Goal: Transaction & Acquisition: Download file/media

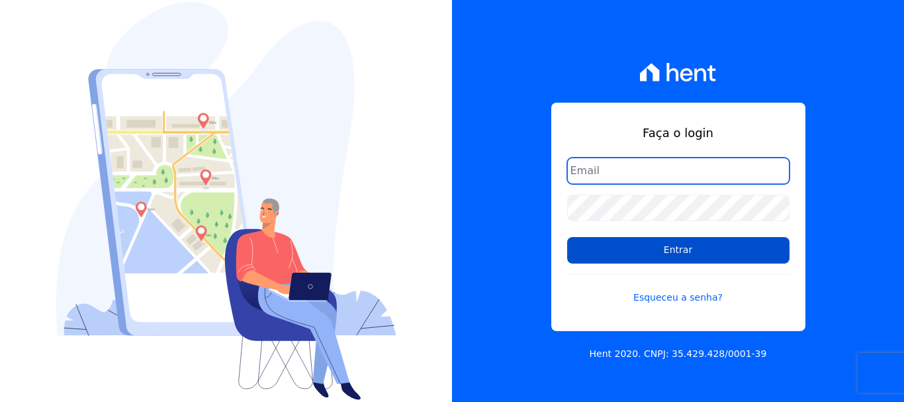
type input "cobranca@construtoralaterza.com.br"
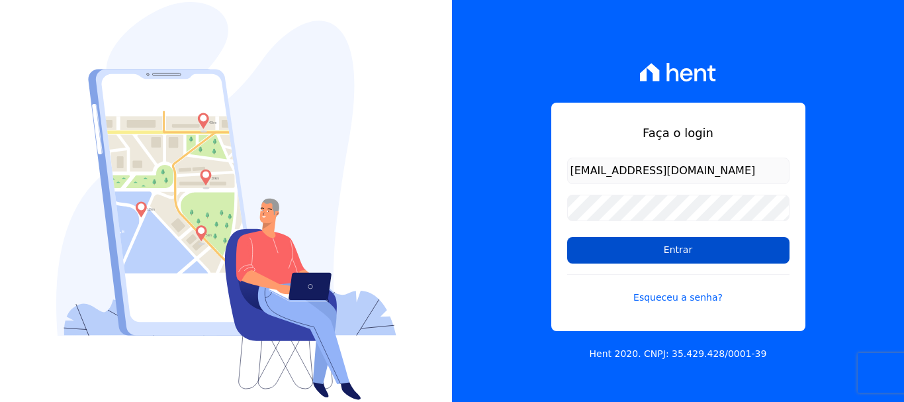
click at [611, 248] on input "Entrar" at bounding box center [678, 250] width 222 height 26
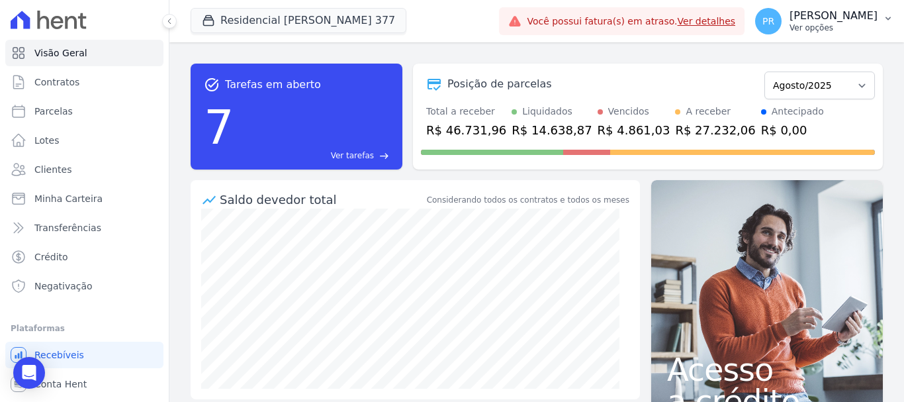
click at [815, 13] on p "[PERSON_NAME]" at bounding box center [834, 15] width 88 height 13
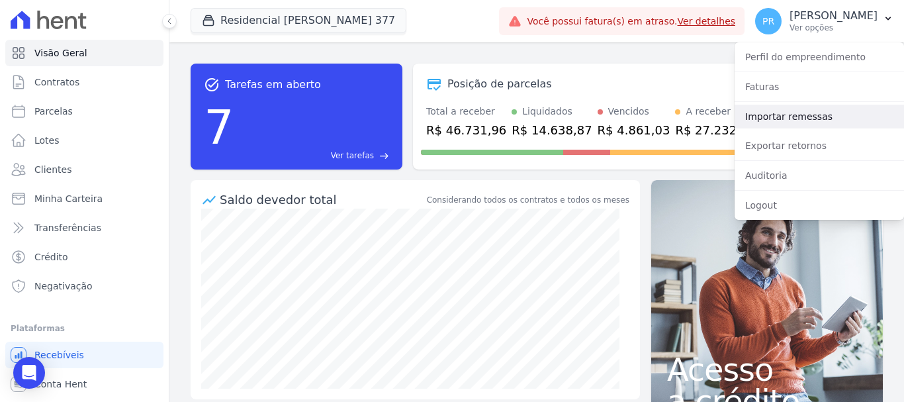
click at [793, 113] on link "Importar remessas" at bounding box center [819, 117] width 169 height 24
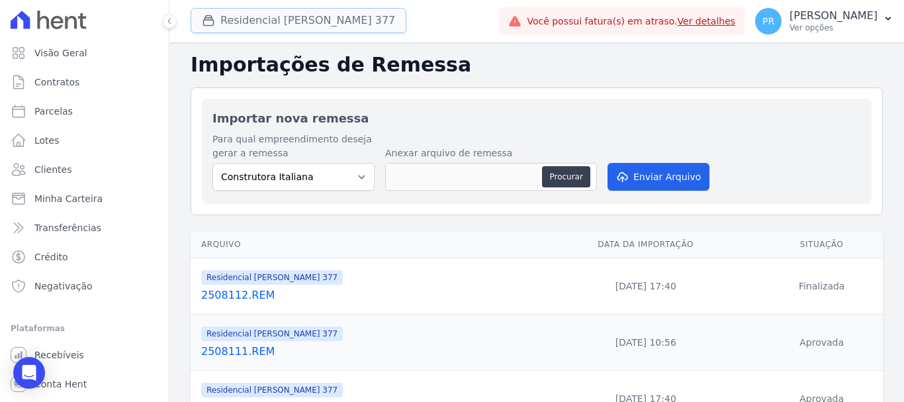
click at [309, 21] on button "Residencial Maria Da Glória 377" at bounding box center [299, 20] width 216 height 25
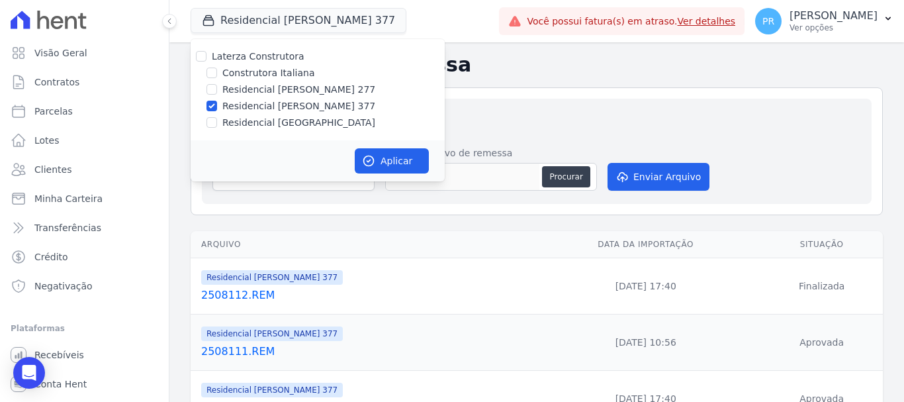
click at [261, 93] on label "Residencial [PERSON_NAME] 277" at bounding box center [298, 90] width 153 height 14
click at [217, 93] on input "Residencial [PERSON_NAME] 277" at bounding box center [211, 89] width 11 height 11
checkbox input "true"
click at [263, 104] on label "Residencial [PERSON_NAME] 377" at bounding box center [298, 106] width 153 height 14
click at [217, 104] on input "Residencial [PERSON_NAME] 377" at bounding box center [211, 106] width 11 height 11
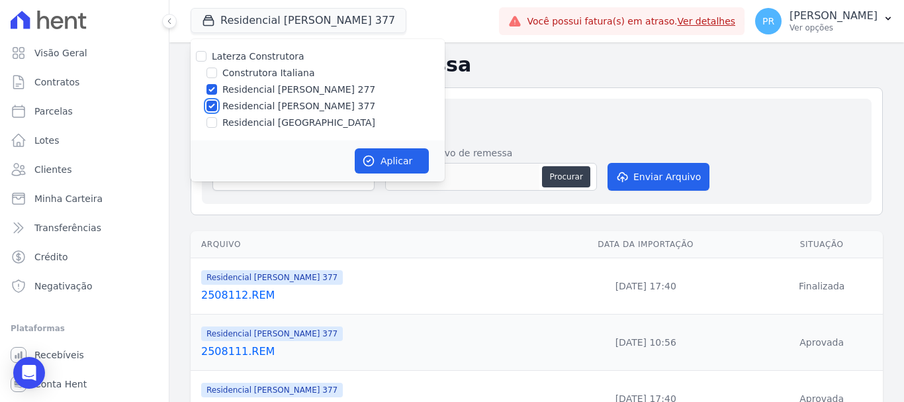
checkbox input "false"
click at [400, 156] on button "Aplicar" at bounding box center [392, 160] width 74 height 25
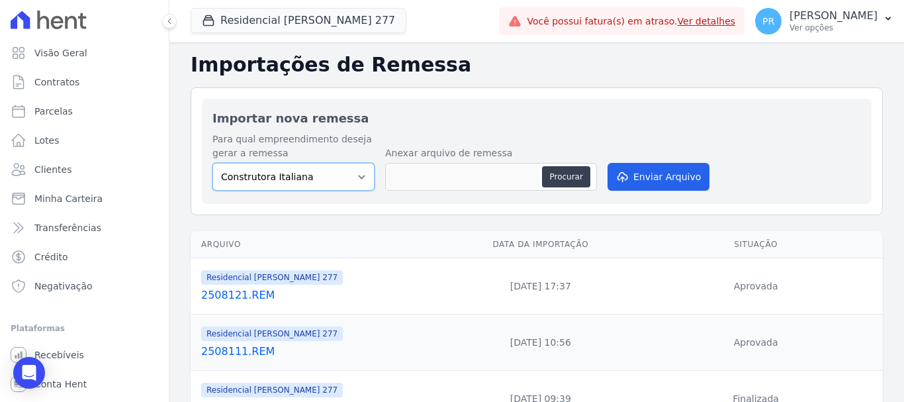
click at [351, 172] on select "Construtora Italiana Residencial Maria da Glória 277 Residencial Maria da Glóri…" at bounding box center [293, 177] width 162 height 28
select select "7d698934-b935-4dc9-aa46-576f3138731b"
click at [212, 163] on select "Construtora Italiana Residencial Maria da Glória 277 Residencial Maria da Glóri…" at bounding box center [293, 177] width 162 height 28
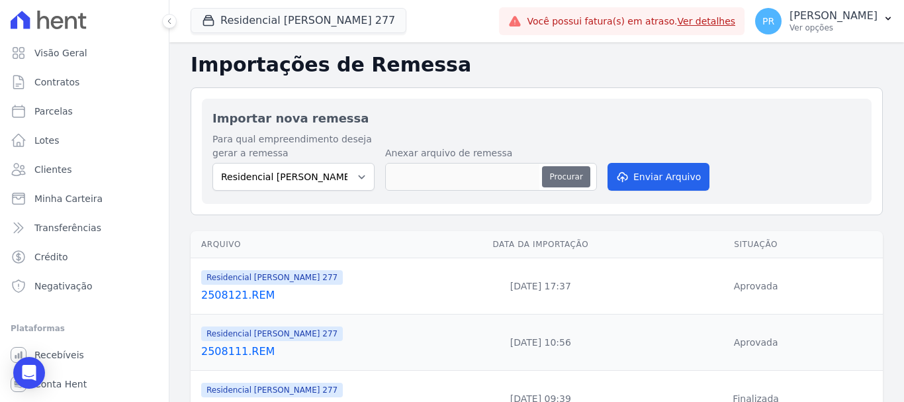
click at [567, 185] on button "Procurar" at bounding box center [566, 176] width 48 height 21
type input "2508141.REM"
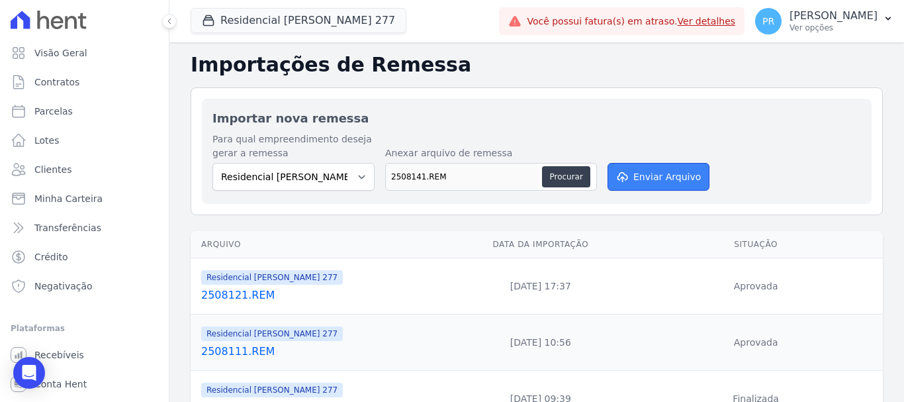
click at [640, 179] on button "Enviar Arquivo" at bounding box center [659, 177] width 102 height 28
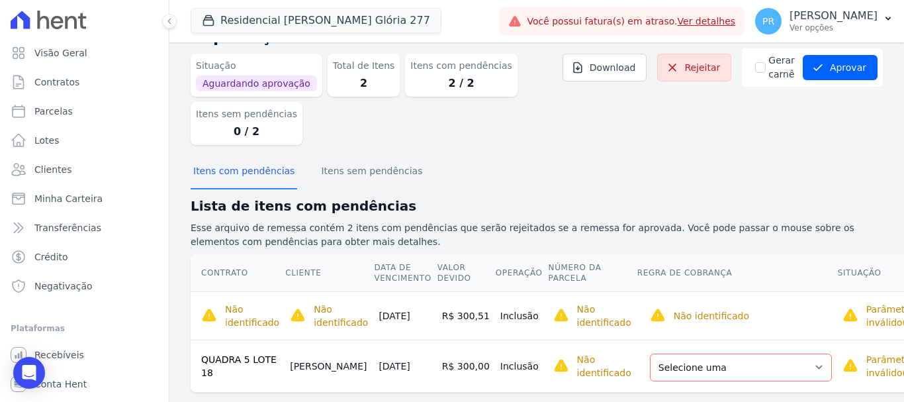
scroll to position [66, 0]
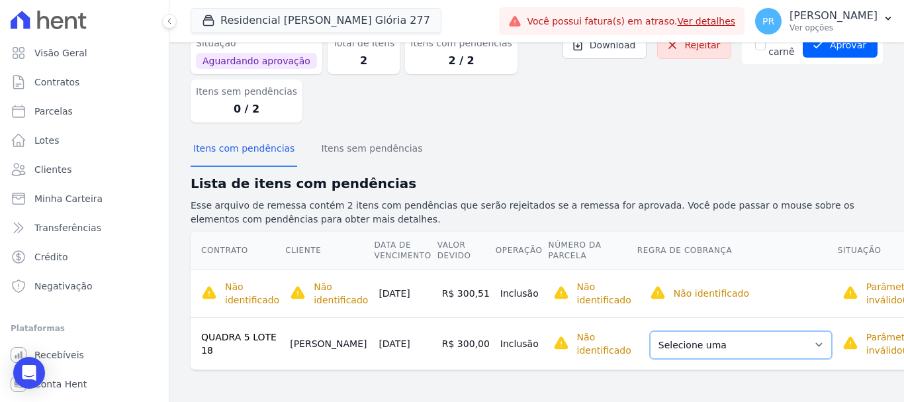
click at [712, 350] on select "Selecione uma Nova Parcela Avulsa Parcela Avulsa Existente Parcela Normal (8 X …" at bounding box center [741, 345] width 182 height 28
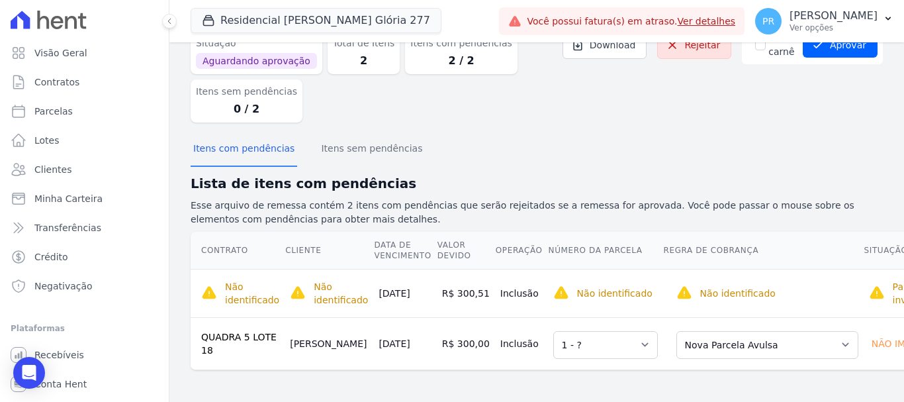
scroll to position [0, 0]
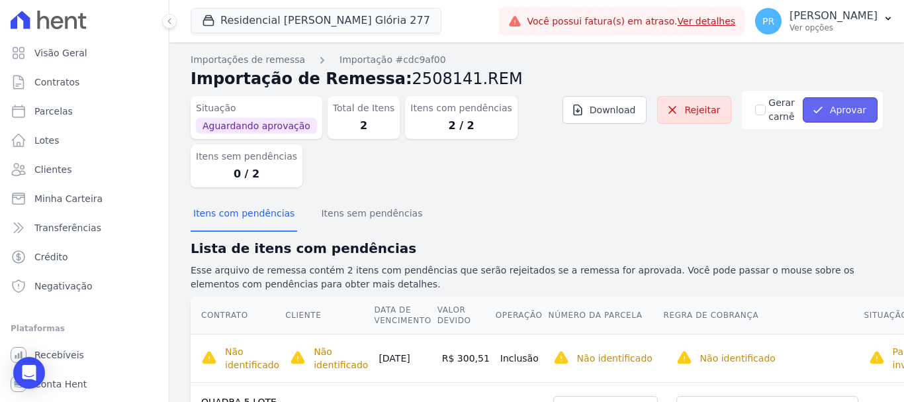
click at [823, 114] on button "Aprovar" at bounding box center [840, 109] width 75 height 25
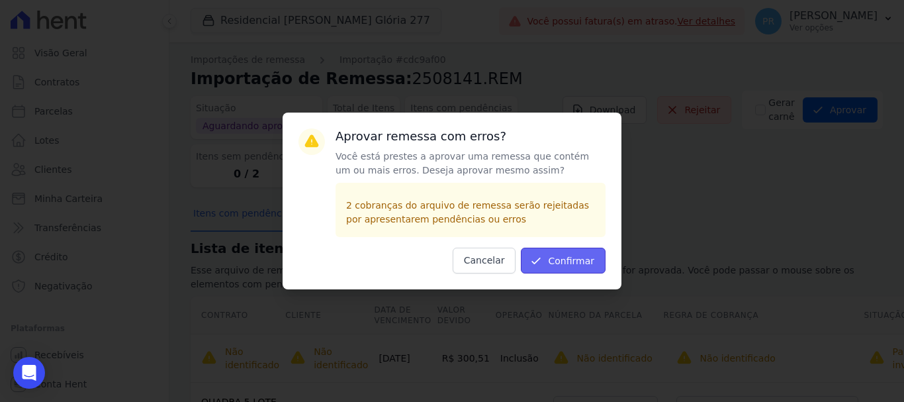
click at [588, 265] on button "Confirmar" at bounding box center [563, 261] width 85 height 26
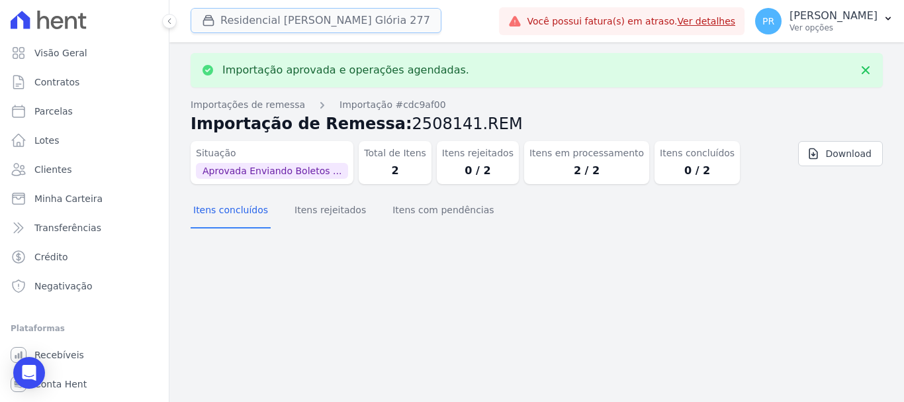
click at [343, 26] on button "Residencial [PERSON_NAME] 277" at bounding box center [316, 20] width 251 height 25
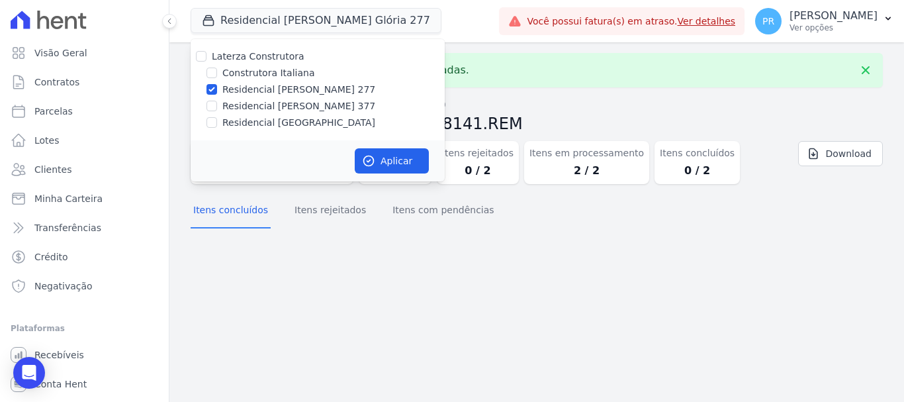
click at [291, 73] on label "Construtora Italiana" at bounding box center [268, 73] width 92 height 14
click at [217, 73] on input "Construtora Italiana" at bounding box center [211, 73] width 11 height 11
checkbox input "true"
click at [297, 87] on label "Residencial [PERSON_NAME] 277" at bounding box center [298, 90] width 153 height 14
click at [217, 87] on input "Residencial [PERSON_NAME] 277" at bounding box center [211, 89] width 11 height 11
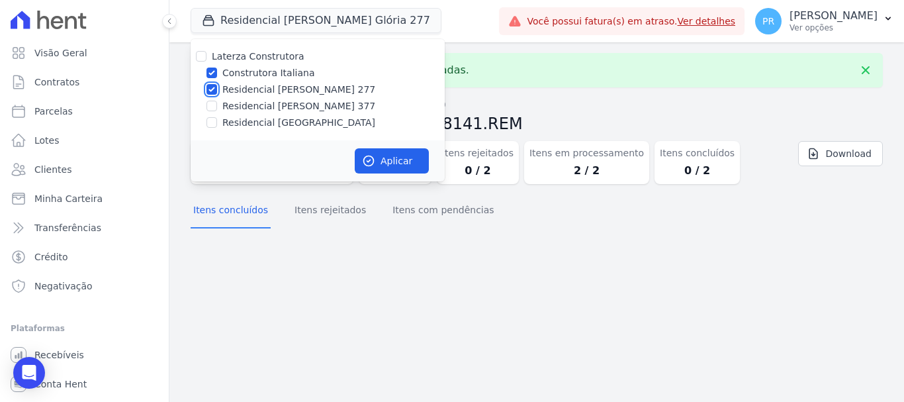
checkbox input "false"
click at [399, 171] on button "Aplicar" at bounding box center [392, 160] width 74 height 25
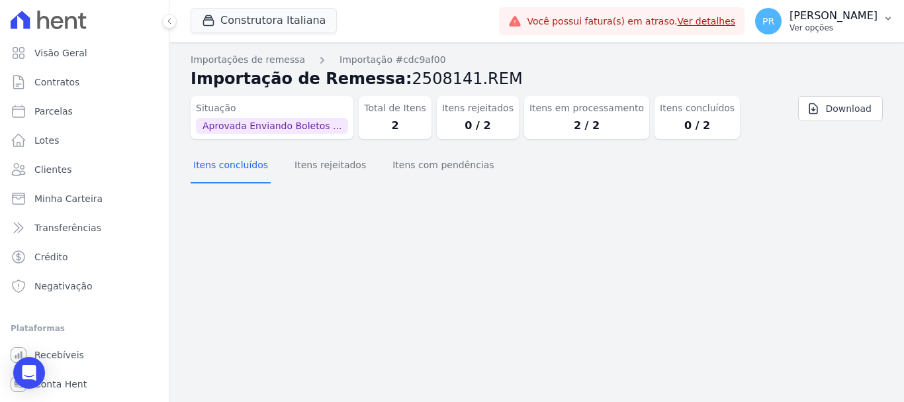
click at [824, 12] on p "[PERSON_NAME]" at bounding box center [834, 15] width 88 height 13
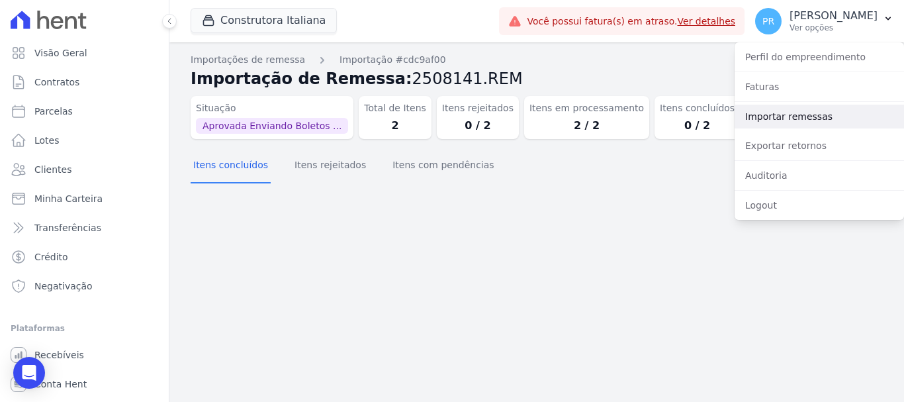
click at [803, 111] on link "Importar remessas" at bounding box center [819, 117] width 169 height 24
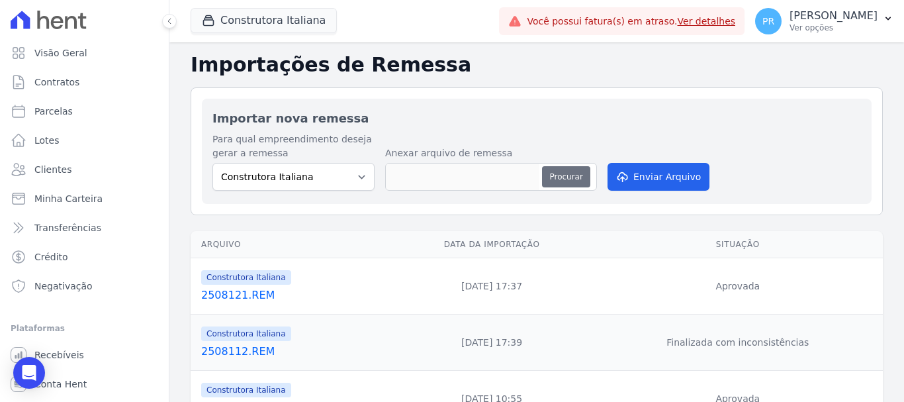
click at [578, 179] on button "Procurar" at bounding box center [566, 176] width 48 height 21
type input "2508141.REM"
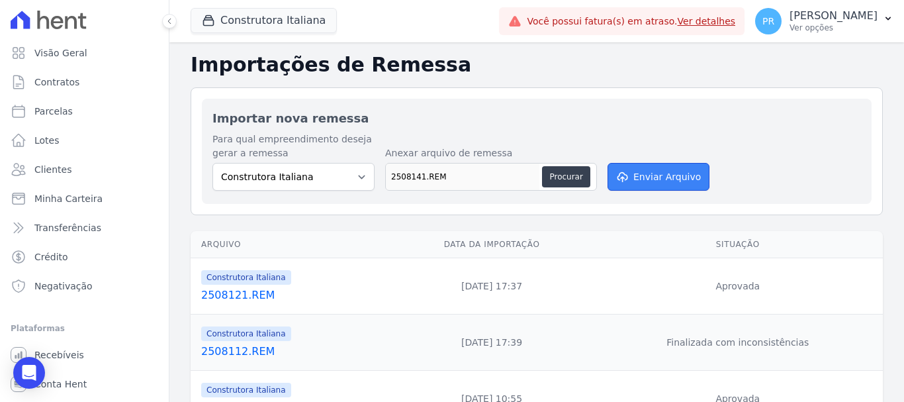
click at [642, 171] on button "Enviar Arquivo" at bounding box center [659, 177] width 102 height 28
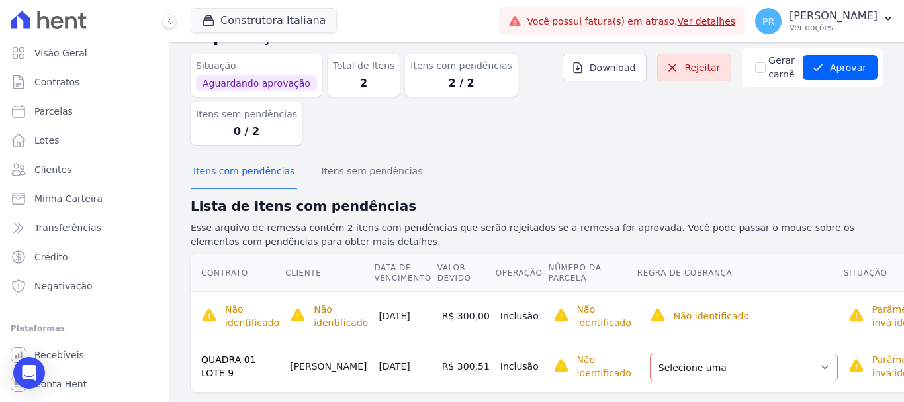
scroll to position [66, 0]
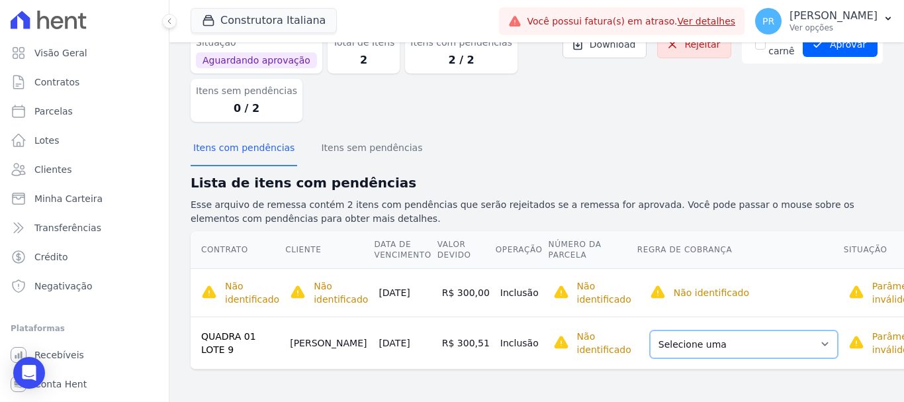
click at [715, 338] on select "Selecione uma Nova Parcela Avulsa Parcela Avulsa Existente Parcela Normal (14 X…" at bounding box center [744, 344] width 188 height 28
click at [706, 359] on td "Selecione uma Nova Parcela Avulsa Parcela Avulsa Existente Parcela Normal (14 X…" at bounding box center [740, 342] width 206 height 52
click at [710, 342] on select "Selecione uma Nova Parcela Avulsa Parcela Avulsa Existente Parcela Normal (14 X…" at bounding box center [744, 344] width 188 height 28
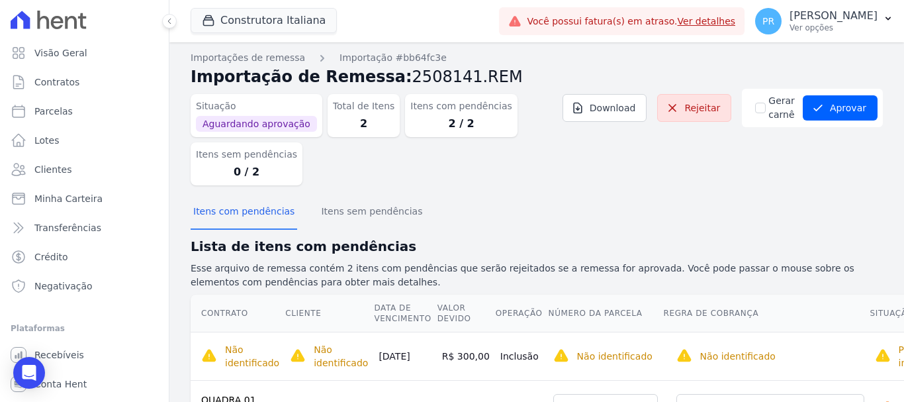
scroll to position [0, 0]
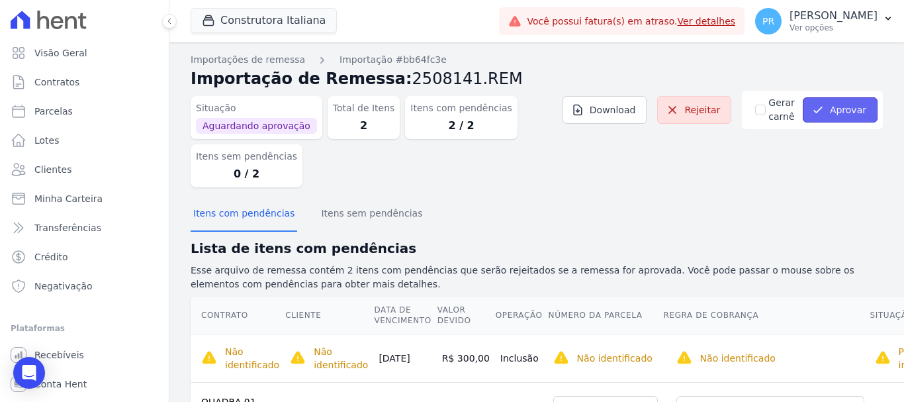
click at [835, 103] on button "Aprovar" at bounding box center [840, 109] width 75 height 25
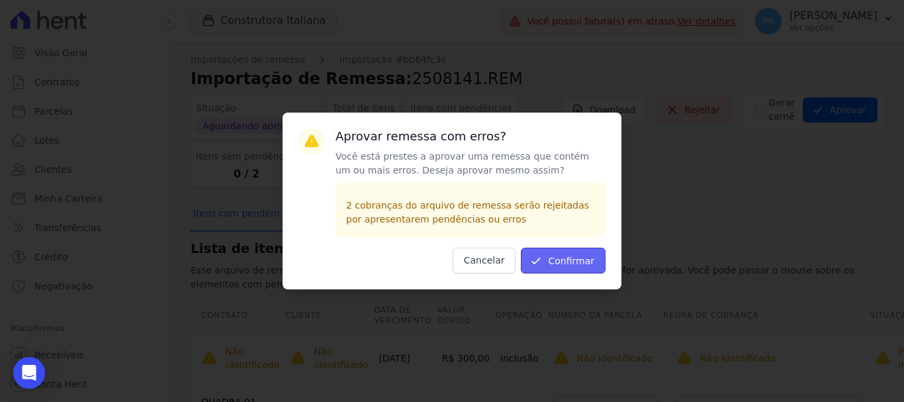
click at [557, 264] on button "Confirmar" at bounding box center [563, 261] width 85 height 26
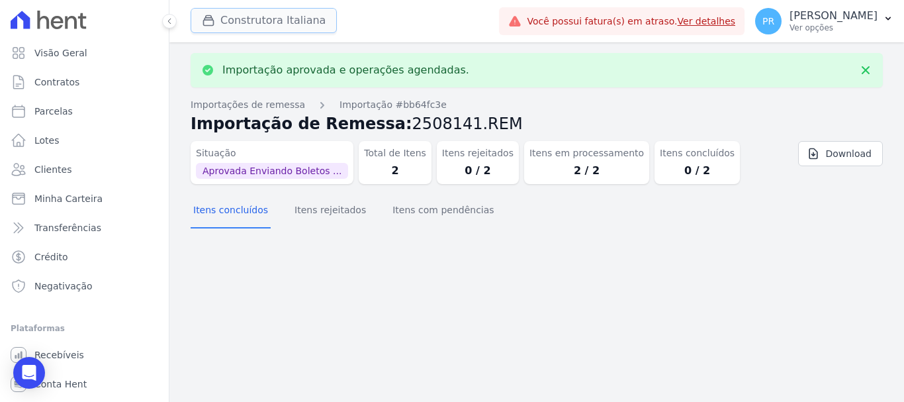
click at [308, 23] on button "Construtora Italiana" at bounding box center [264, 20] width 146 height 25
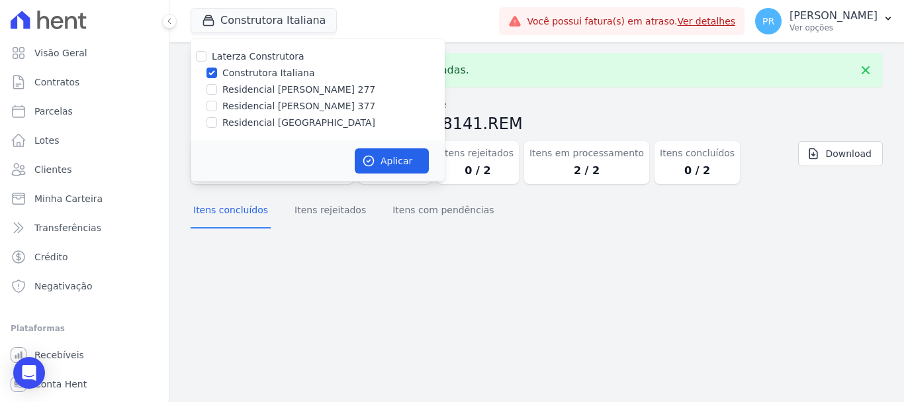
click at [406, 19] on div "Construtora Italiana [PERSON_NAME] Construtora Construtora Italiana Residencial…" at bounding box center [342, 21] width 303 height 44
click at [285, 71] on label "Construtora Italiana" at bounding box center [268, 73] width 92 height 14
click at [217, 71] on input "Construtora Italiana" at bounding box center [211, 73] width 11 height 11
checkbox input "false"
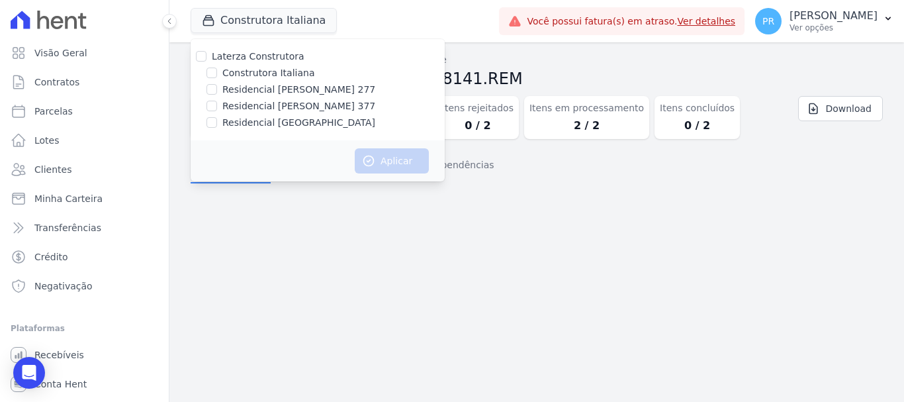
drag, startPoint x: 812, startPoint y: 19, endPoint x: 807, endPoint y: 52, distance: 33.4
click at [809, 20] on div "PR [PERSON_NAME] Ver opções" at bounding box center [816, 21] width 122 height 26
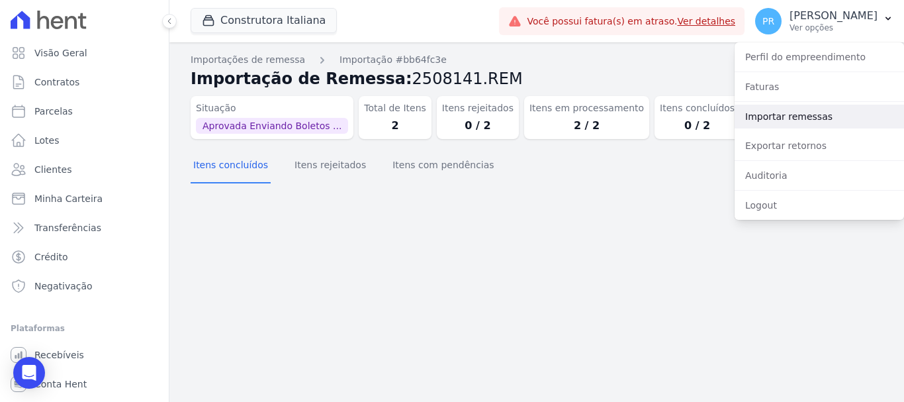
click at [794, 114] on link "Importar remessas" at bounding box center [819, 117] width 169 height 24
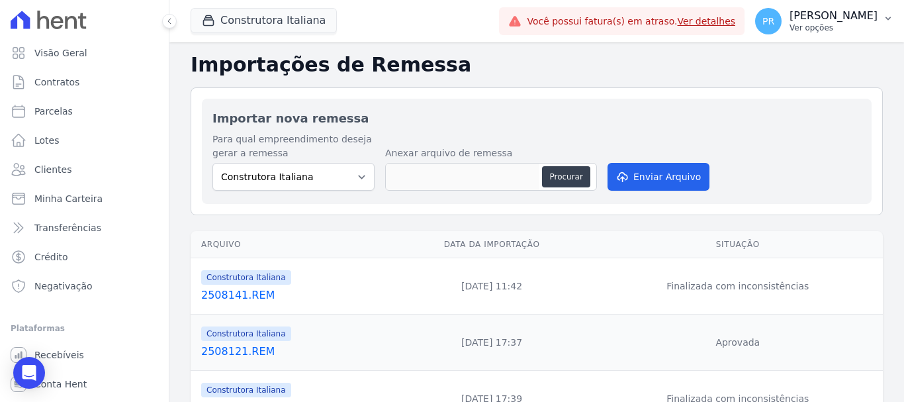
click at [811, 27] on p "Ver opções" at bounding box center [834, 28] width 88 height 11
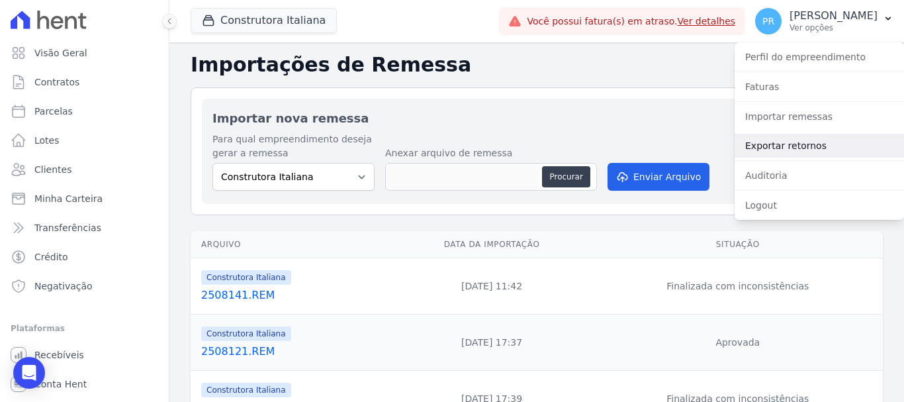
click at [788, 146] on link "Exportar retornos" at bounding box center [819, 146] width 169 height 24
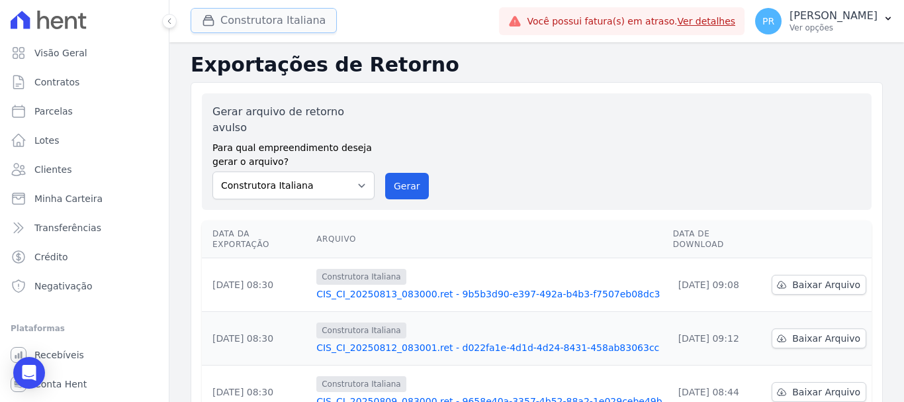
click at [291, 23] on button "Construtora Italiana" at bounding box center [264, 20] width 146 height 25
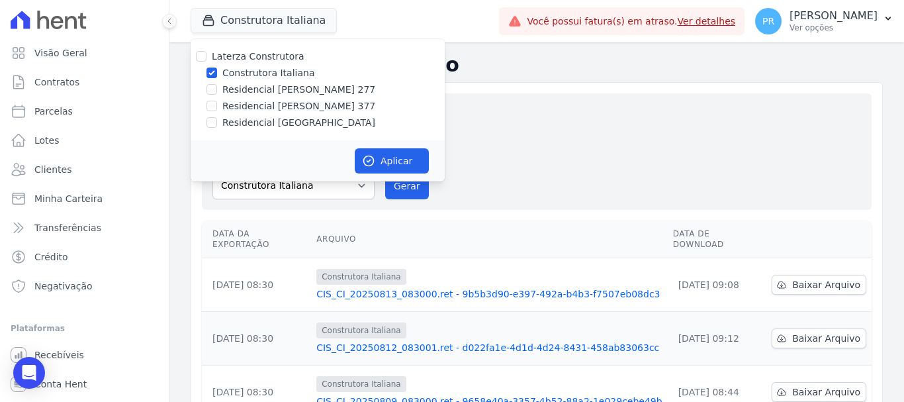
click at [271, 75] on label "Construtora Italiana" at bounding box center [268, 73] width 92 height 14
click at [217, 75] on input "Construtora Italiana" at bounding box center [211, 73] width 11 height 11
checkbox input "false"
click at [291, 91] on label "Residencial [PERSON_NAME] 277" at bounding box center [298, 90] width 153 height 14
click at [217, 91] on input "Residencial [PERSON_NAME] 277" at bounding box center [211, 89] width 11 height 11
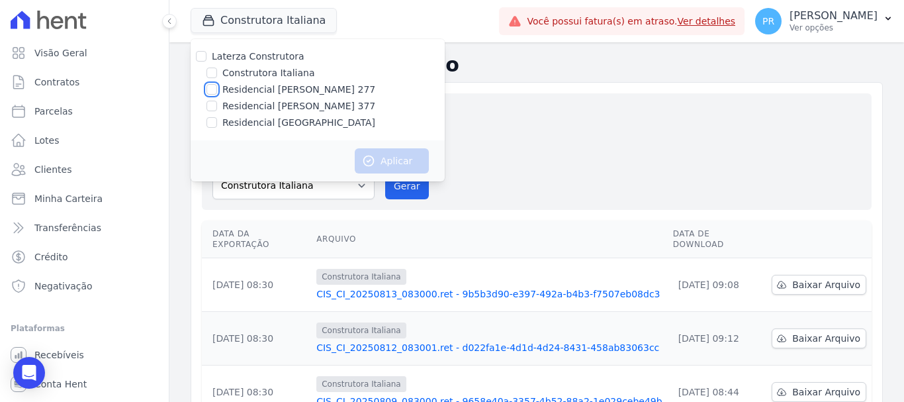
checkbox input "true"
click at [384, 161] on button "Aplicar" at bounding box center [392, 160] width 74 height 25
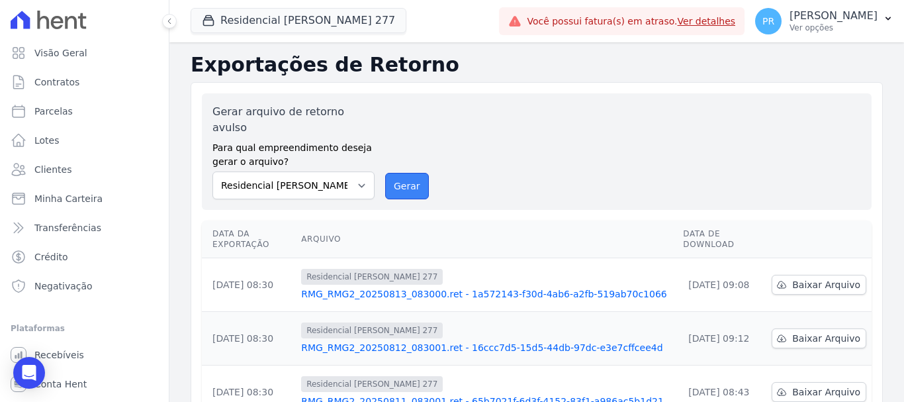
click at [397, 173] on button "Gerar" at bounding box center [407, 186] width 44 height 26
click at [772, 275] on link "Baixar Arquivo" at bounding box center [819, 285] width 95 height 20
